Goal: Find contact information: Find contact information

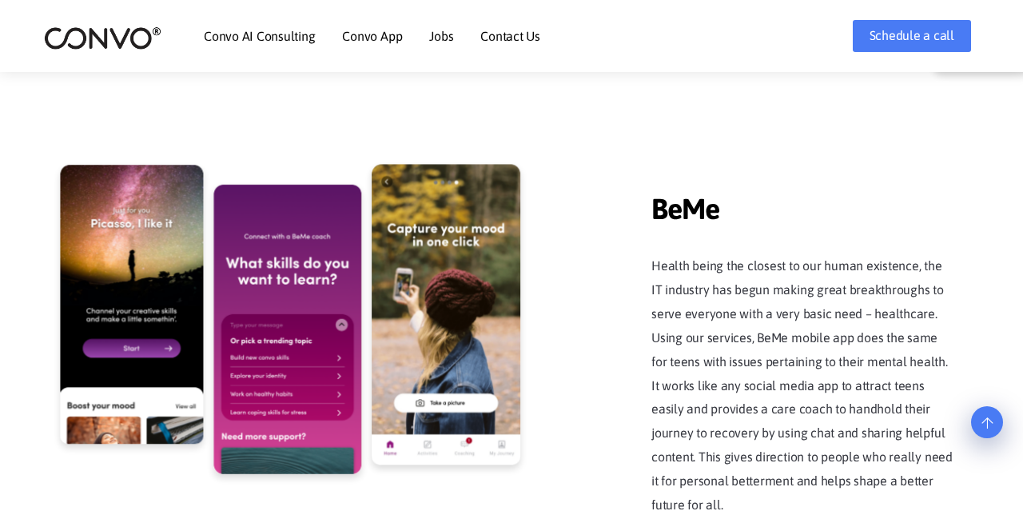
scroll to position [3887, 0]
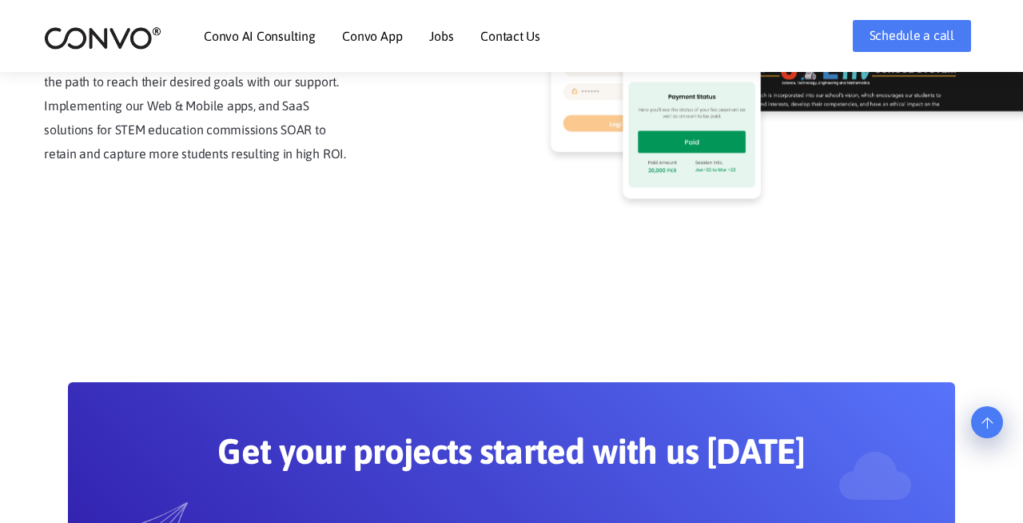
click at [510, 38] on link "Contact Us" at bounding box center [510, 36] width 60 height 13
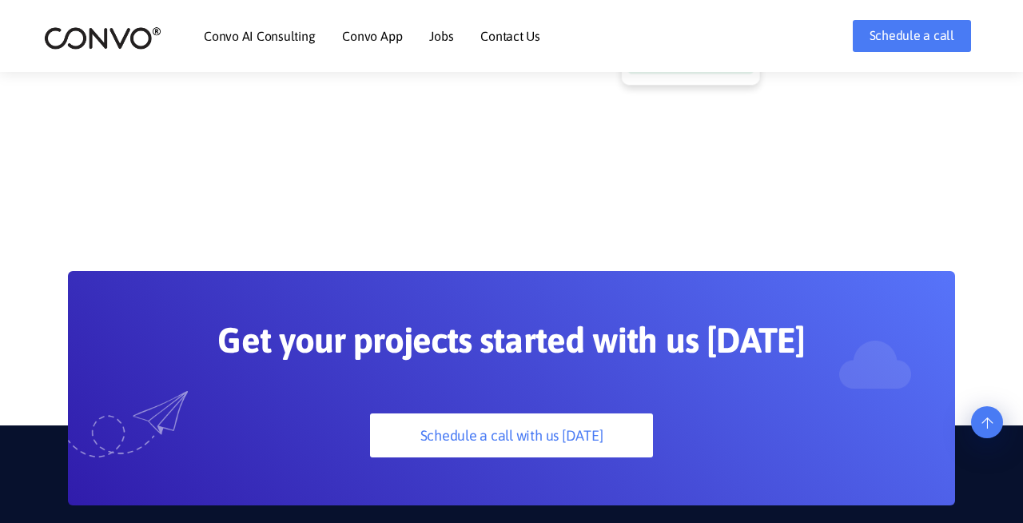
scroll to position [4348, 0]
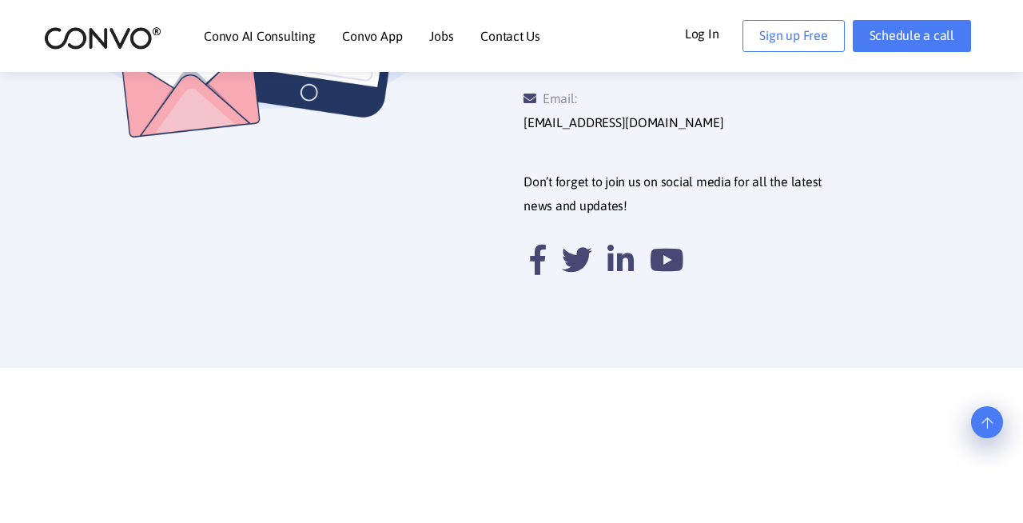
scroll to position [767, 0]
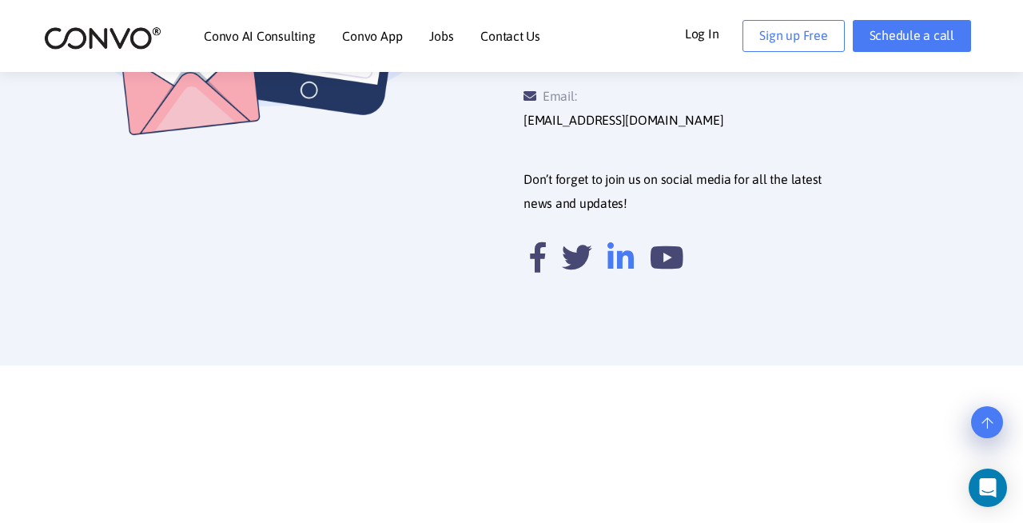
click at [619, 242] on icon at bounding box center [620, 257] width 26 height 30
